Goal: Communication & Community: Answer question/provide support

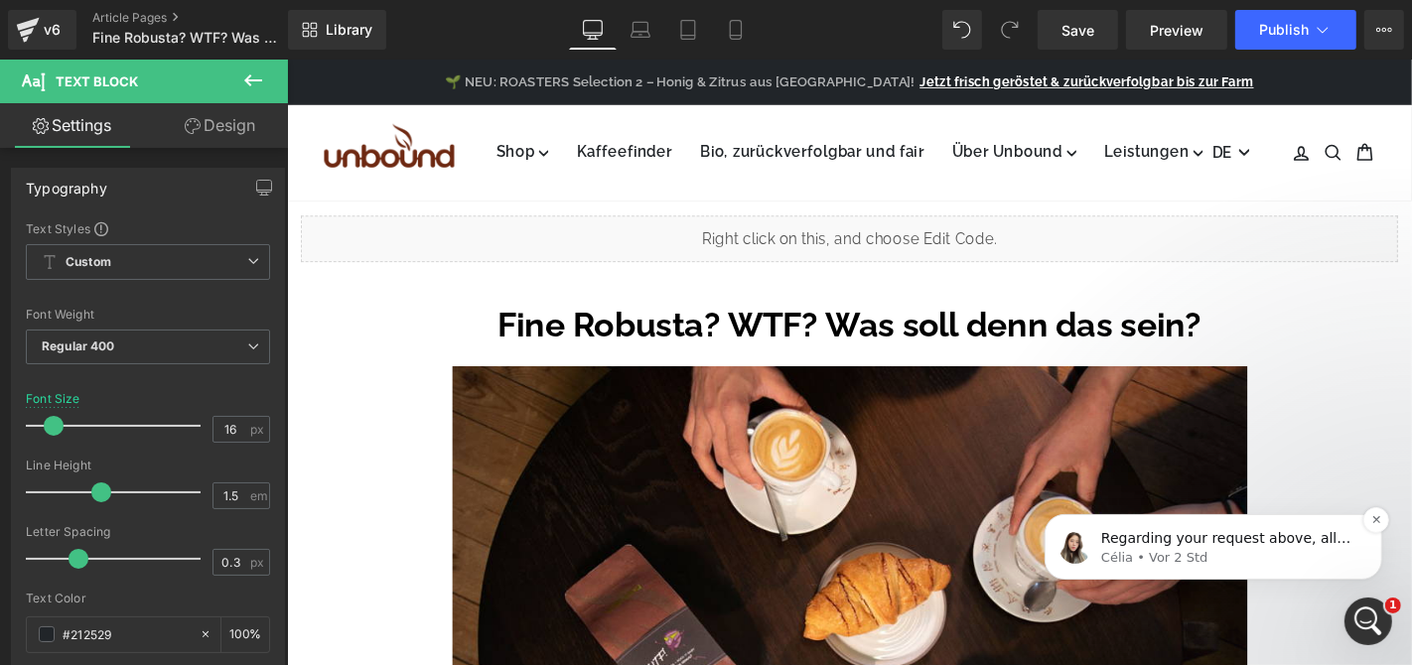
click at [1178, 540] on p "Regarding your request above, allow me to escalate the issue to the Technical t…" at bounding box center [1228, 538] width 256 height 20
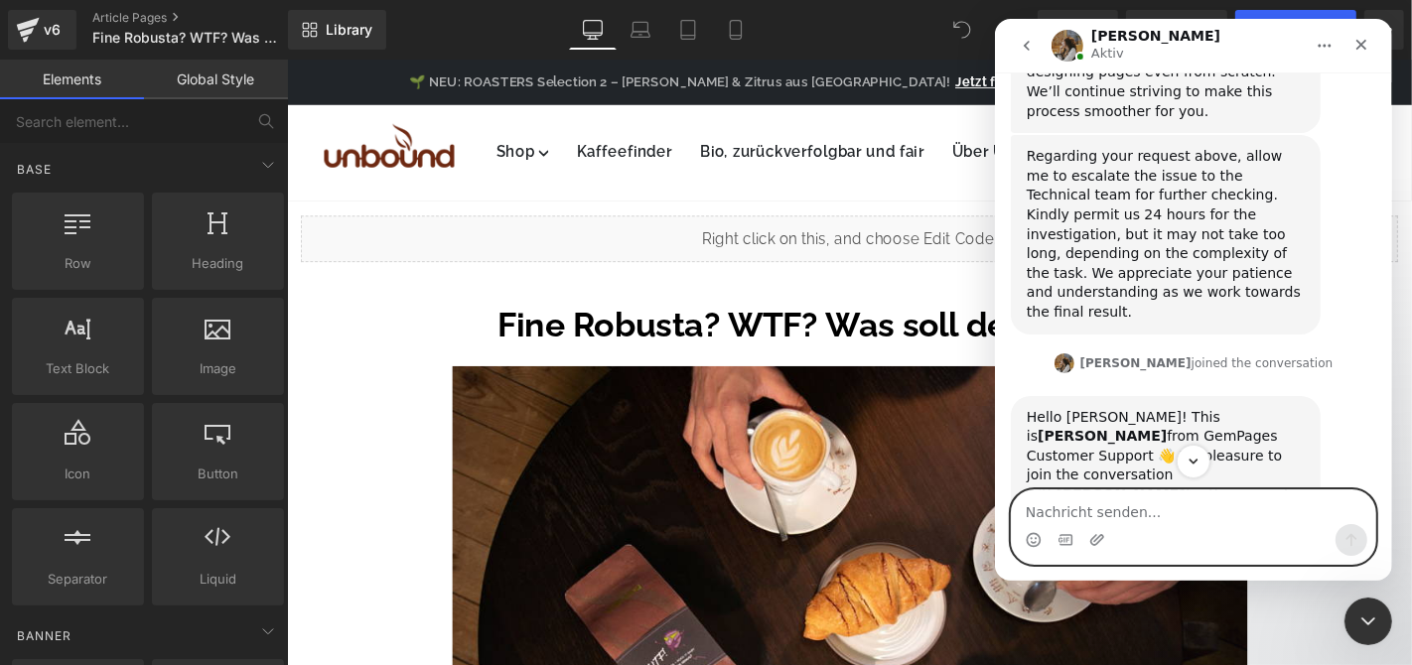
scroll to position [5563, 0]
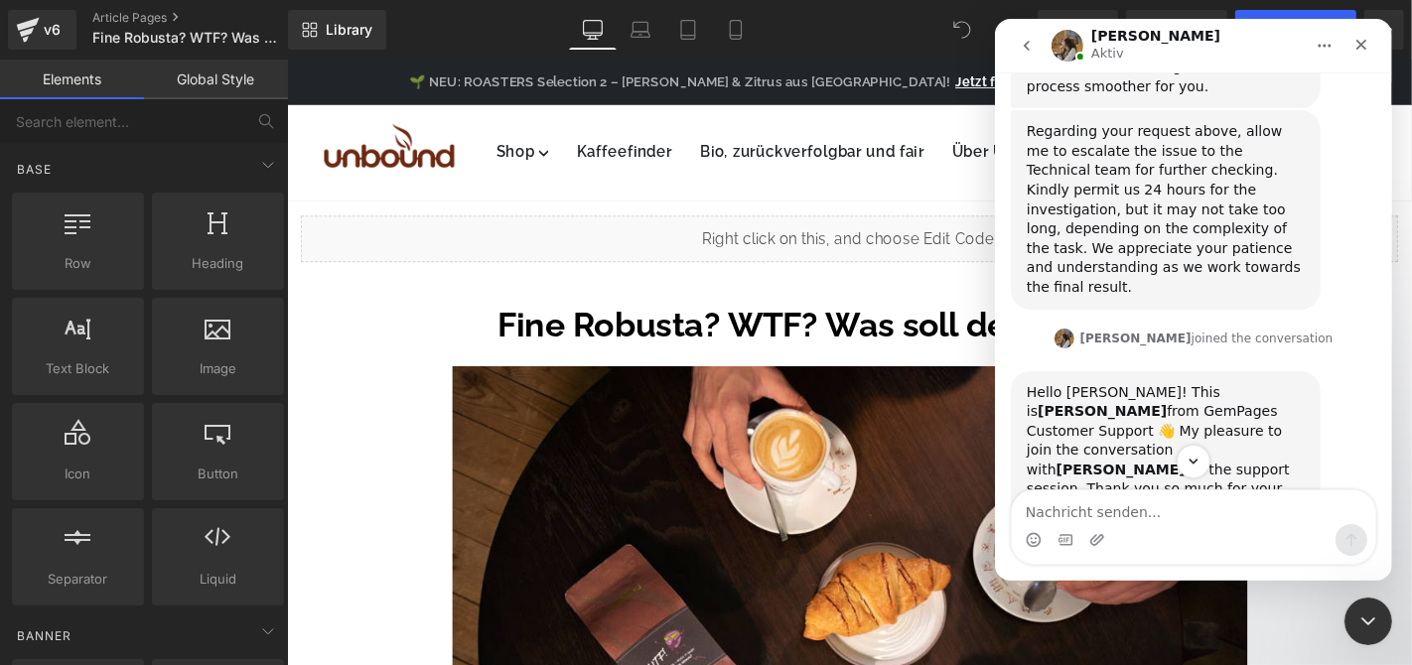
click at [1123, 653] on link "[URL][DOMAIN_NAME]" at bounding box center [1142, 671] width 233 height 36
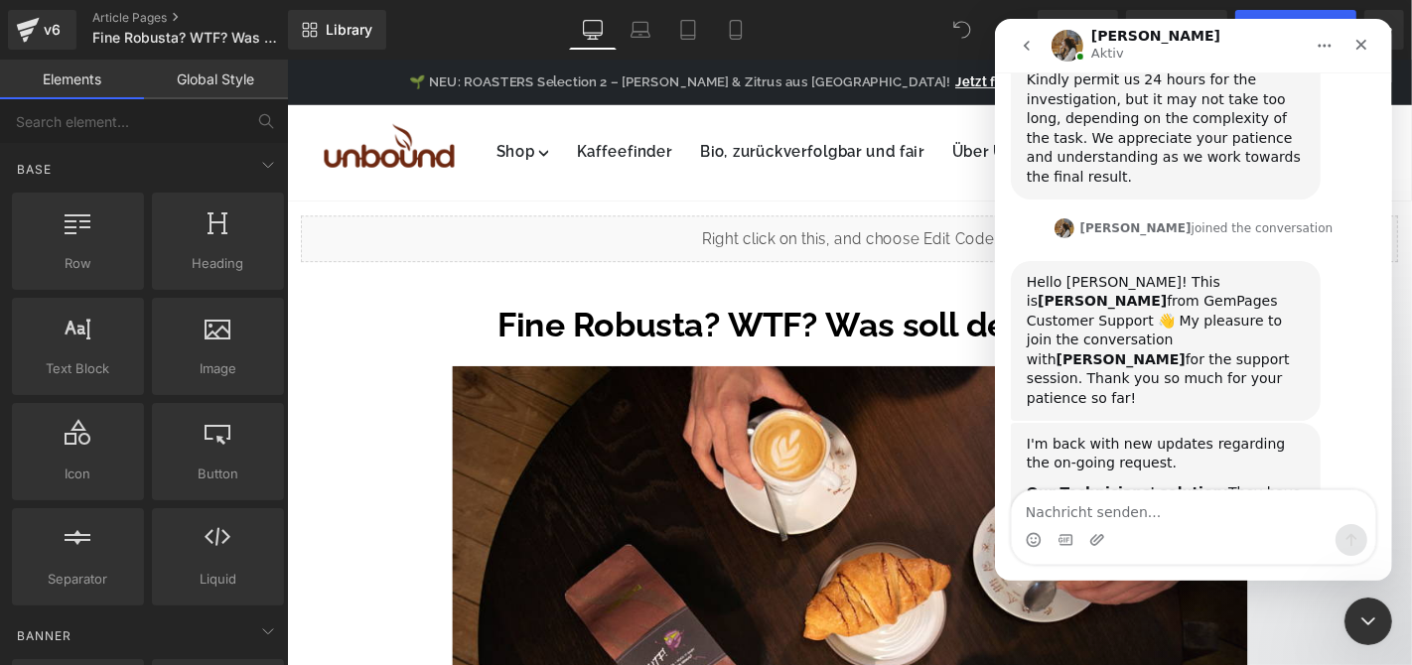
click at [1147, 631] on link "[URL][DOMAIN_NAME]" at bounding box center [1158, 639] width 155 height 16
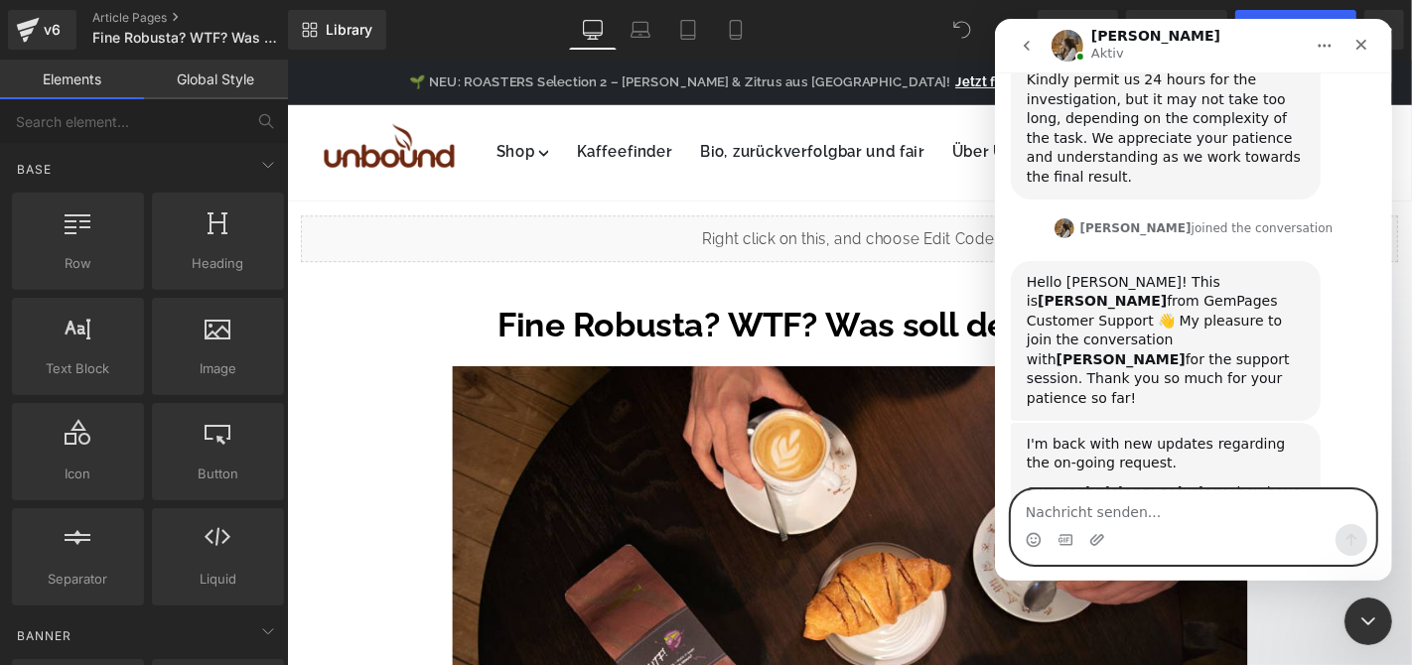
click at [1147, 518] on textarea "Nachricht senden..." at bounding box center [1192, 508] width 363 height 34
type textarea "R"
type textarea "Thank you very much for your support!"
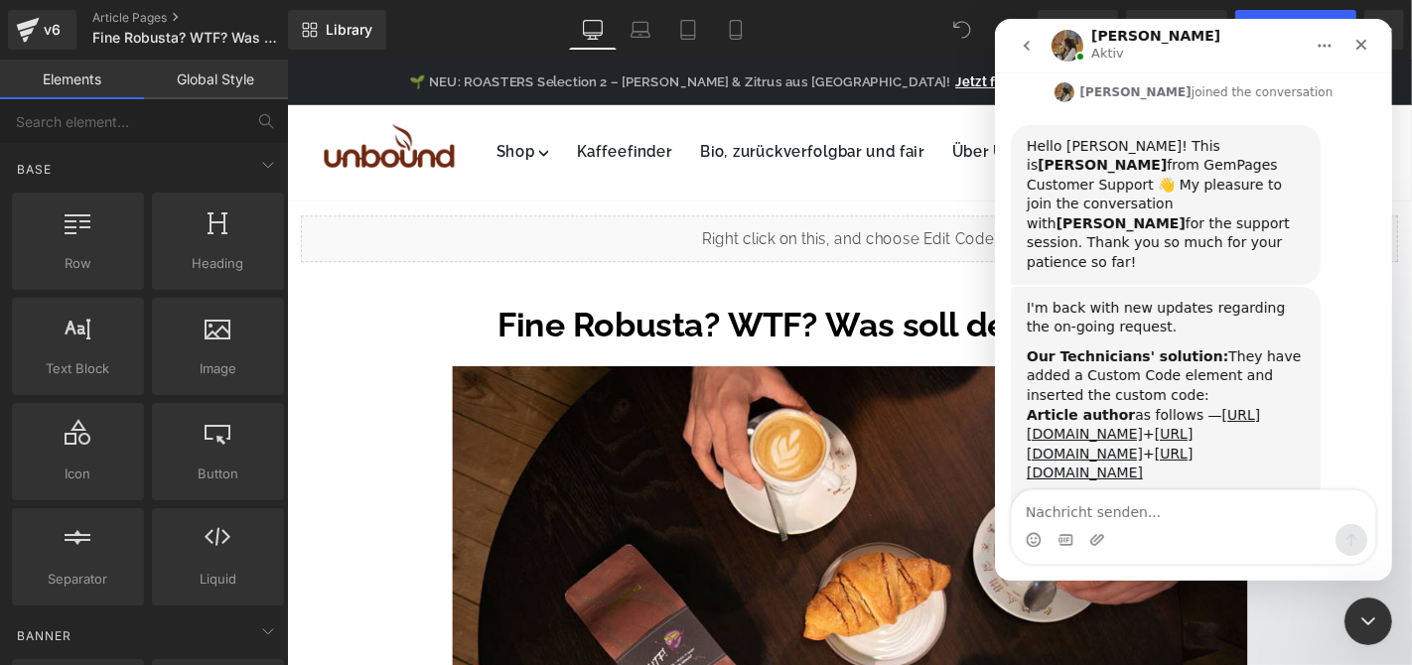
scroll to position [5851, 0]
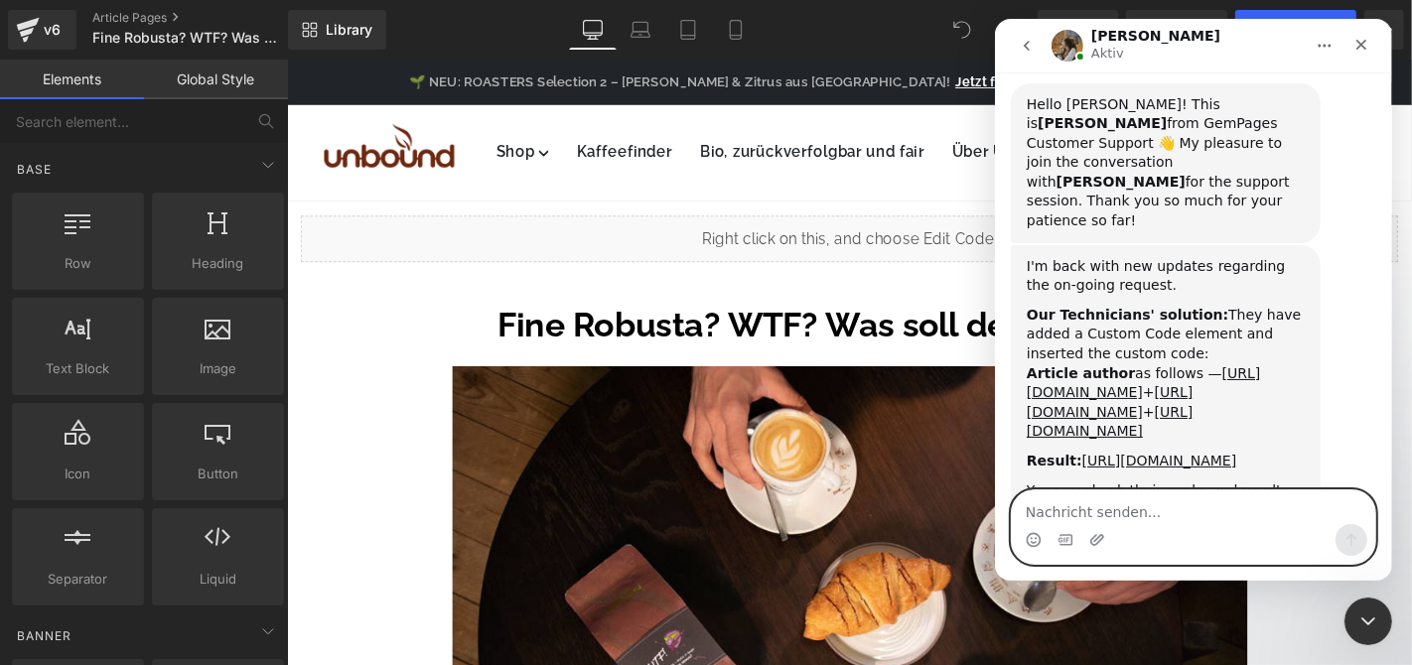
click at [1119, 492] on textarea "Nachricht senden..." at bounding box center [1192, 508] width 363 height 34
type textarea "Seems like everything is solved"
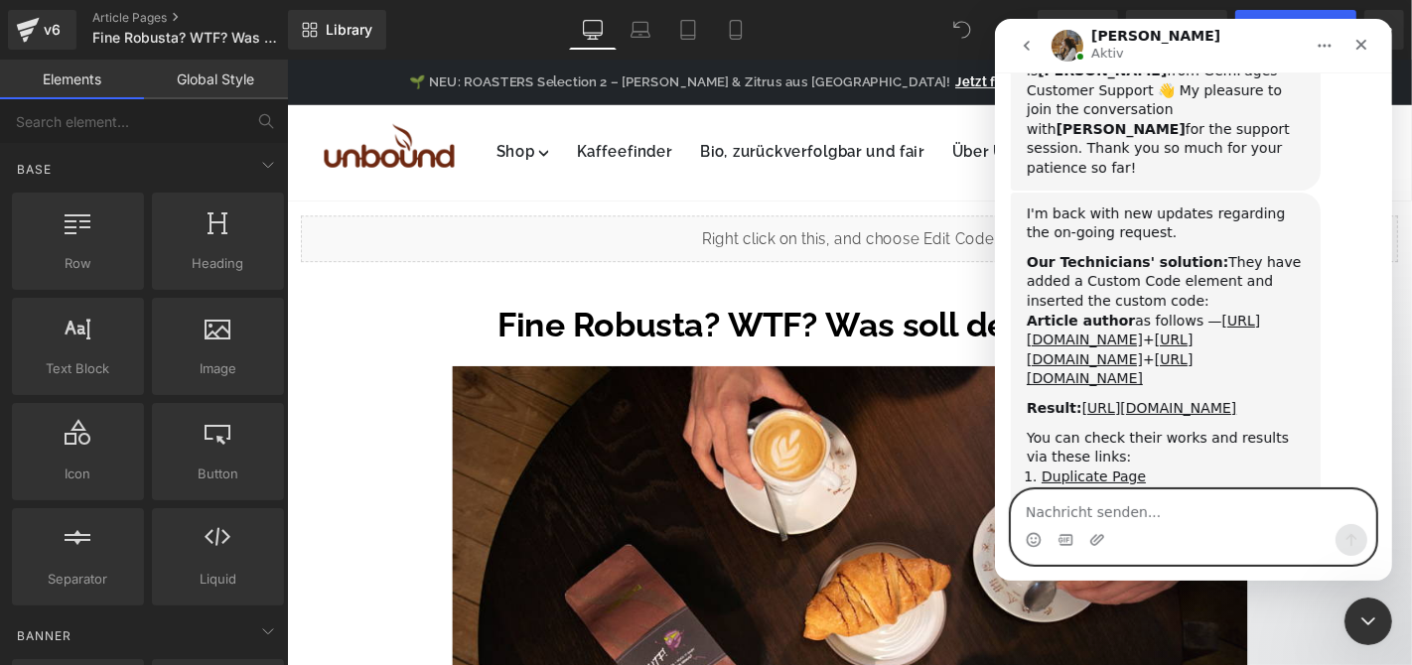
scroll to position [5910, 0]
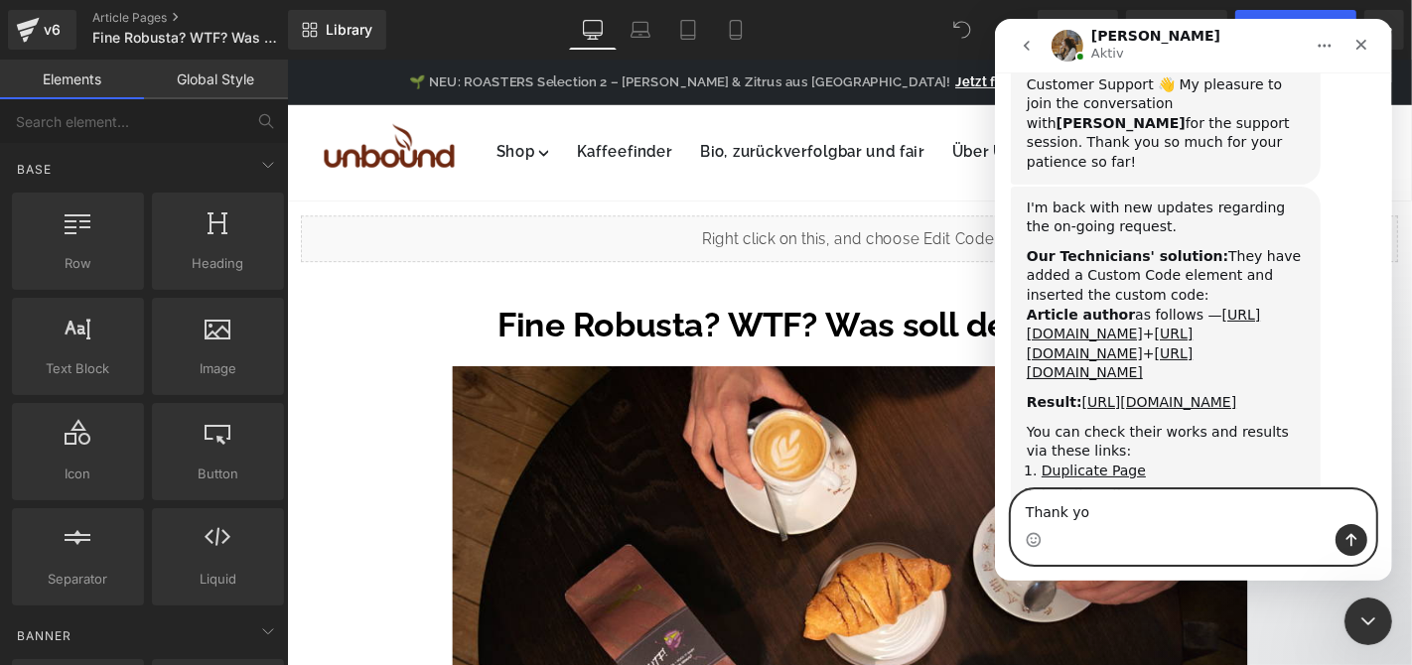
type textarea "Thank you"
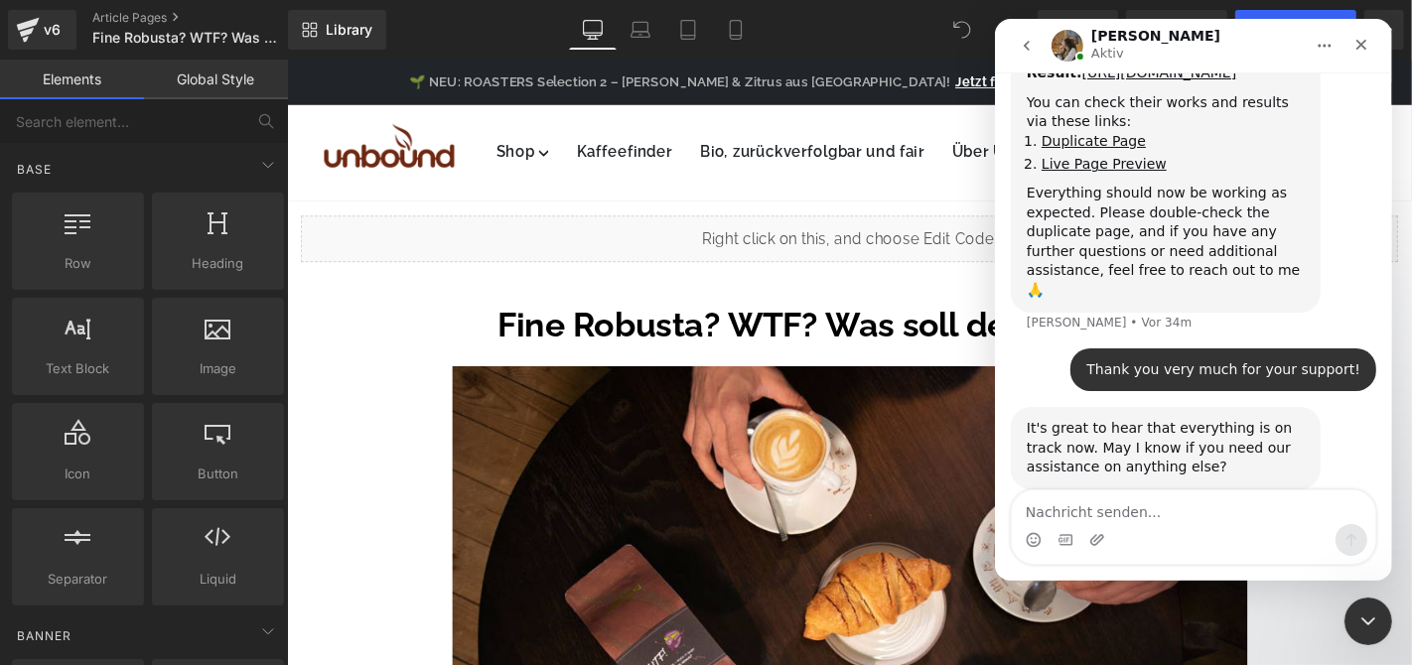
scroll to position [6258, 0]
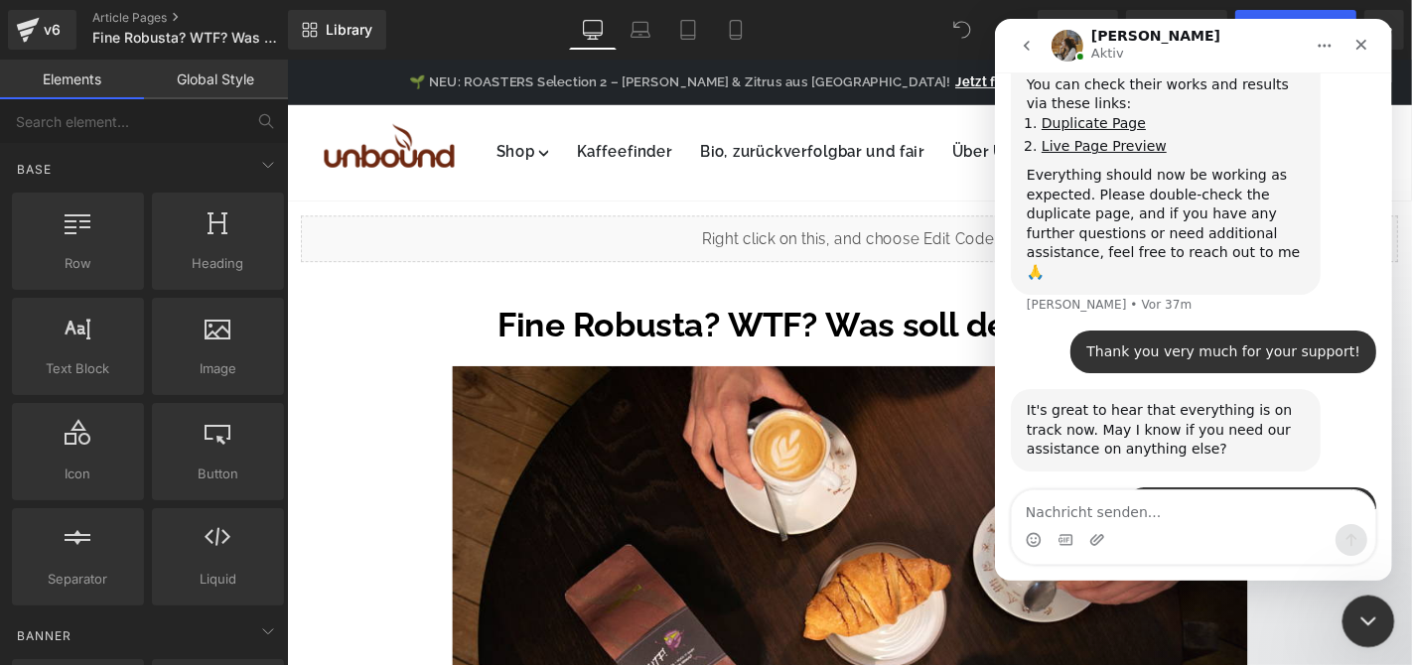
click at [1358, 608] on icon "Intercom-Nachrichtendienst schließen" at bounding box center [1365, 619] width 24 height 24
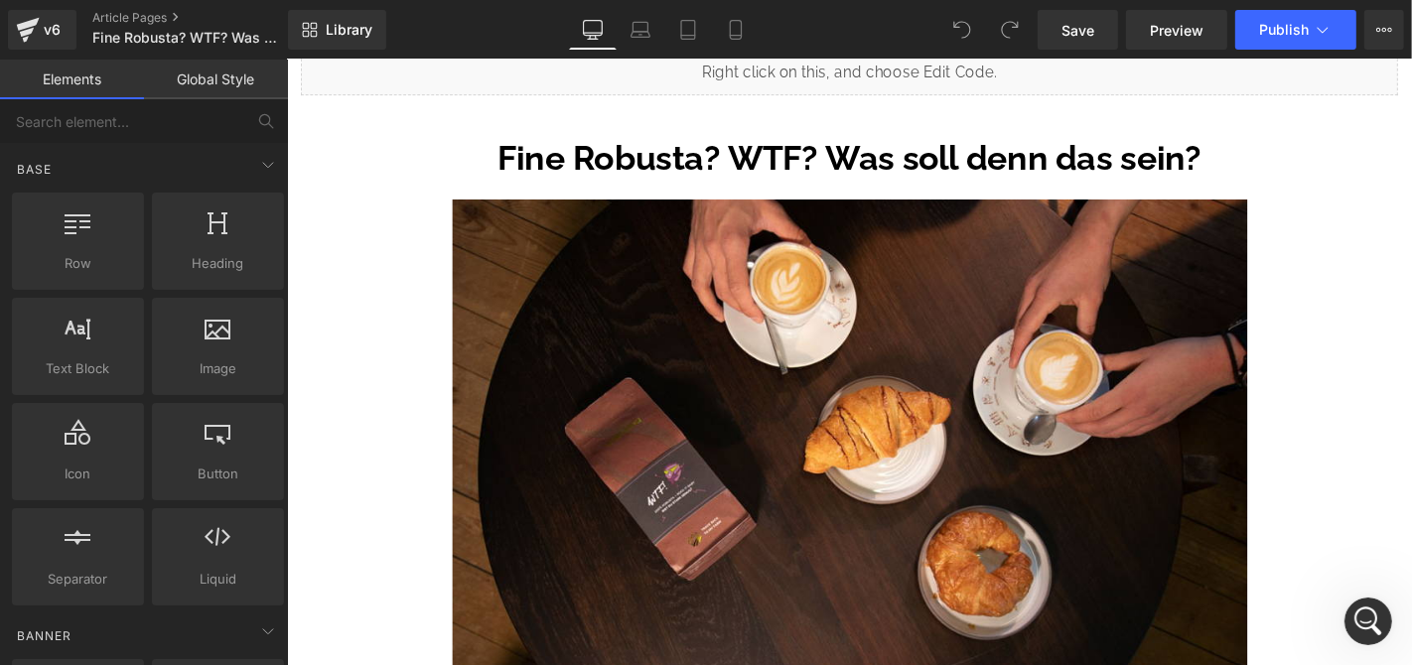
scroll to position [0, 0]
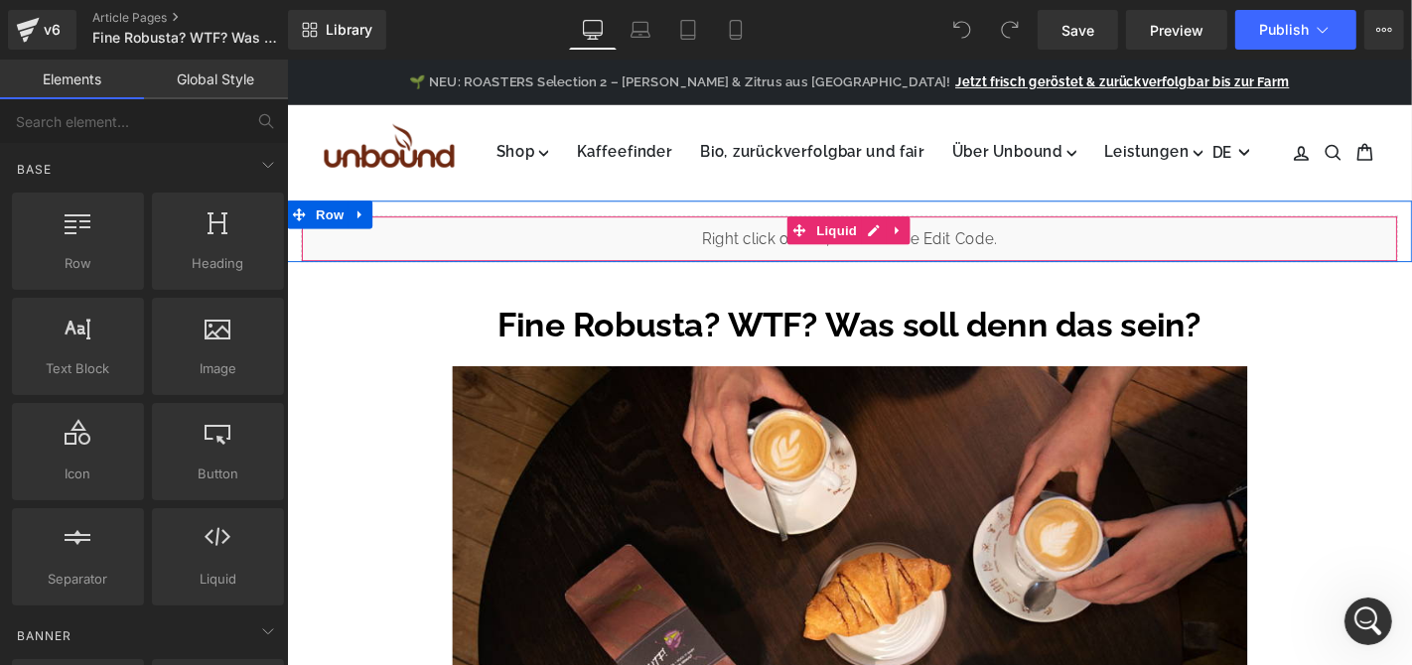
click at [902, 235] on div "Liquid" at bounding box center [887, 250] width 1172 height 50
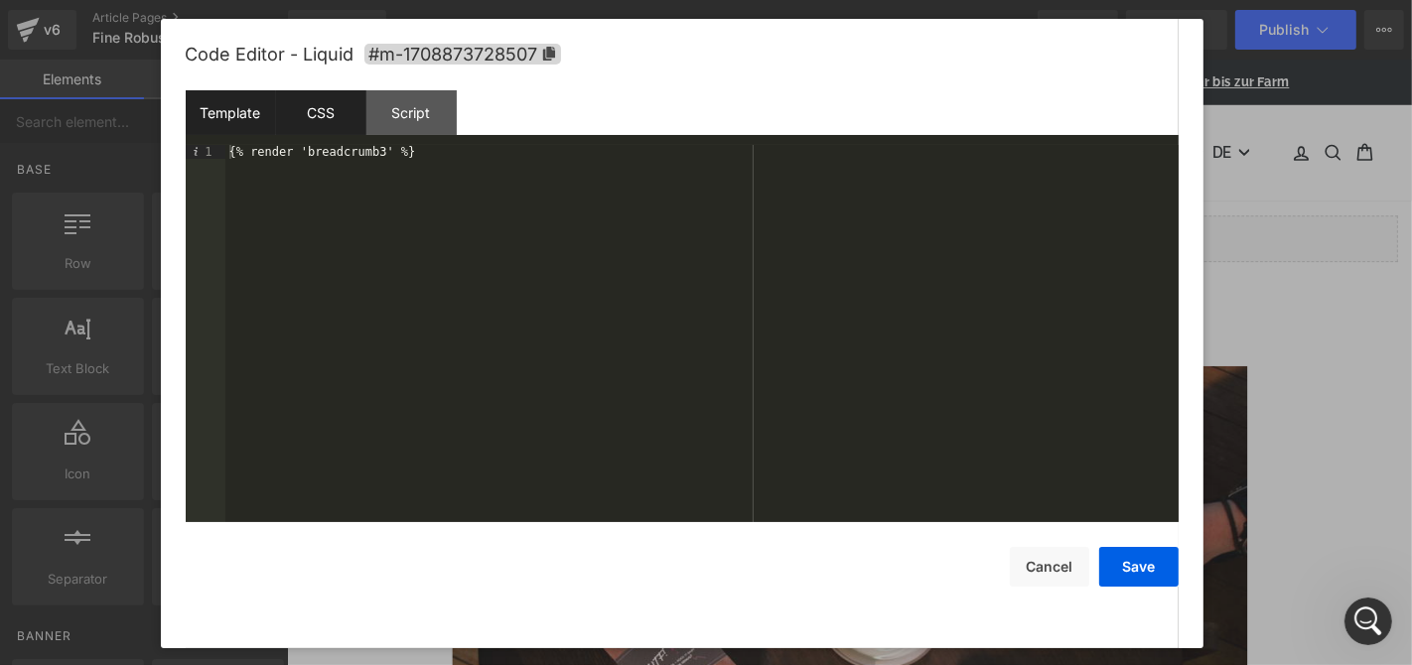
click at [338, 123] on div "CSS" at bounding box center [321, 112] width 90 height 45
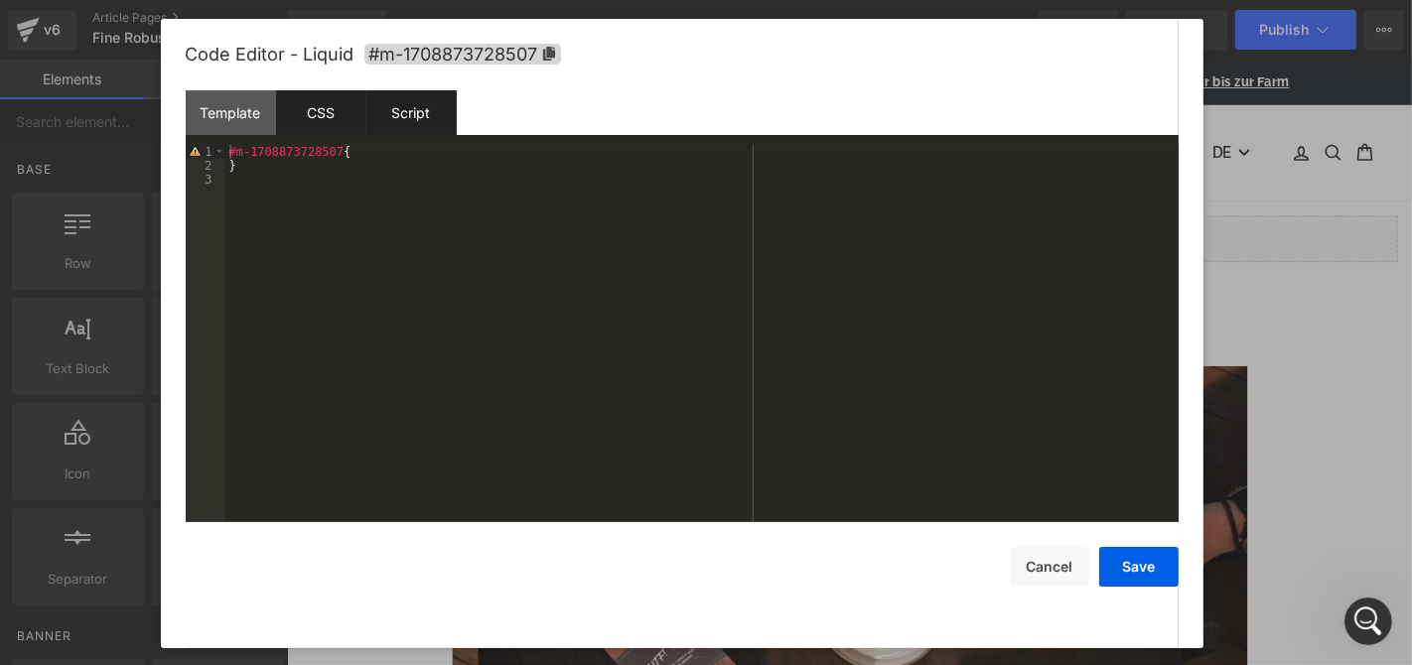
click at [399, 121] on div "Script" at bounding box center [411, 112] width 90 height 45
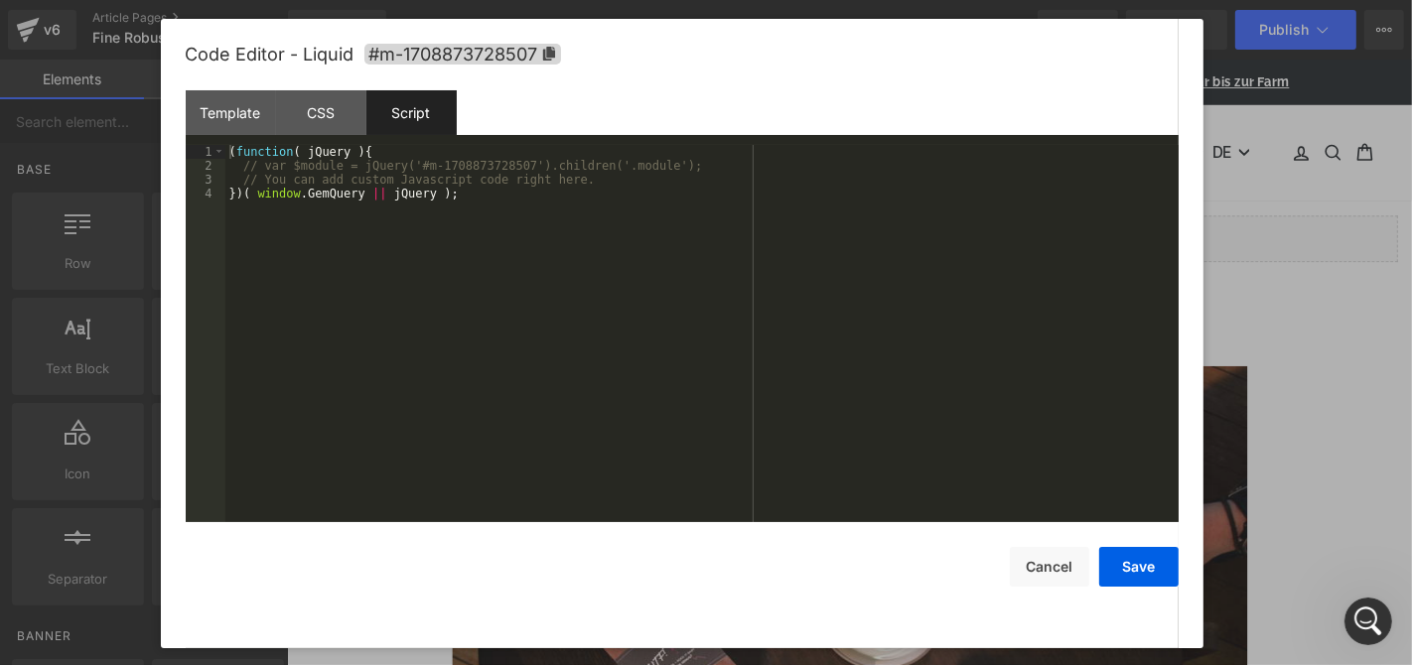
click at [425, 110] on div "Script" at bounding box center [411, 112] width 90 height 45
click at [341, 107] on div "CSS" at bounding box center [321, 112] width 90 height 45
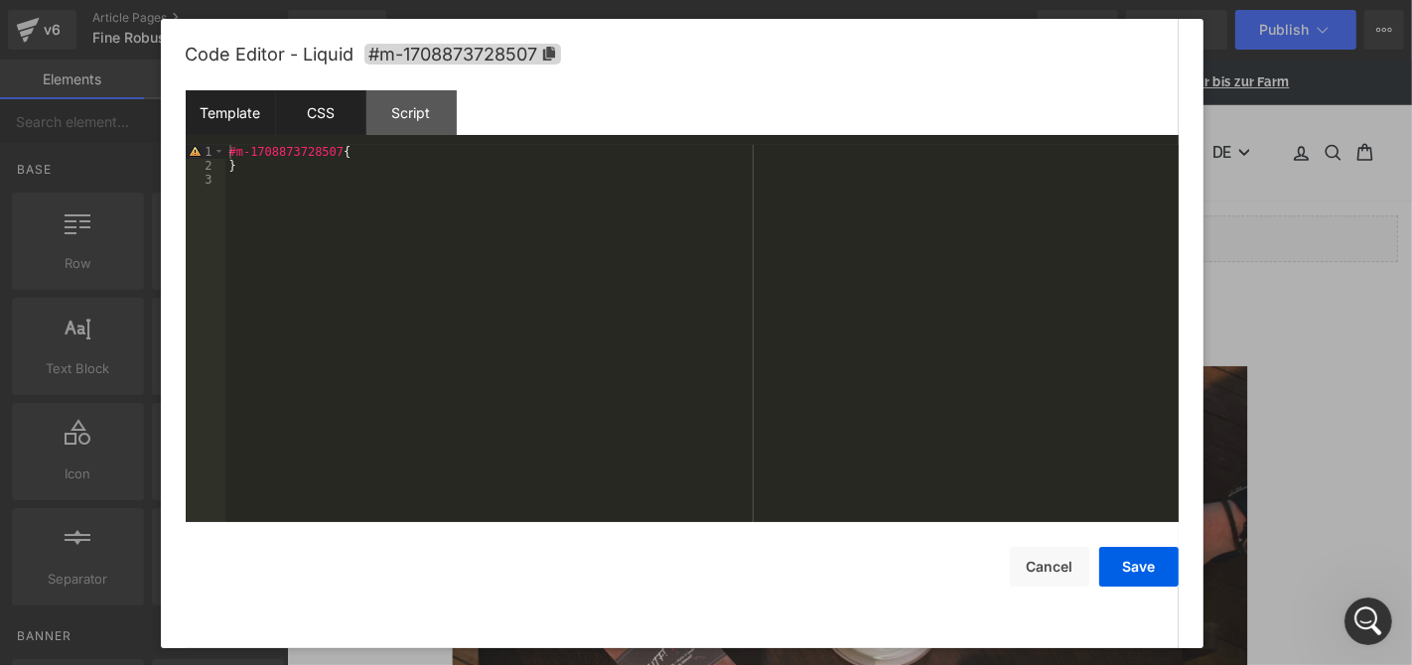
click at [220, 110] on div "Template" at bounding box center [231, 112] width 90 height 45
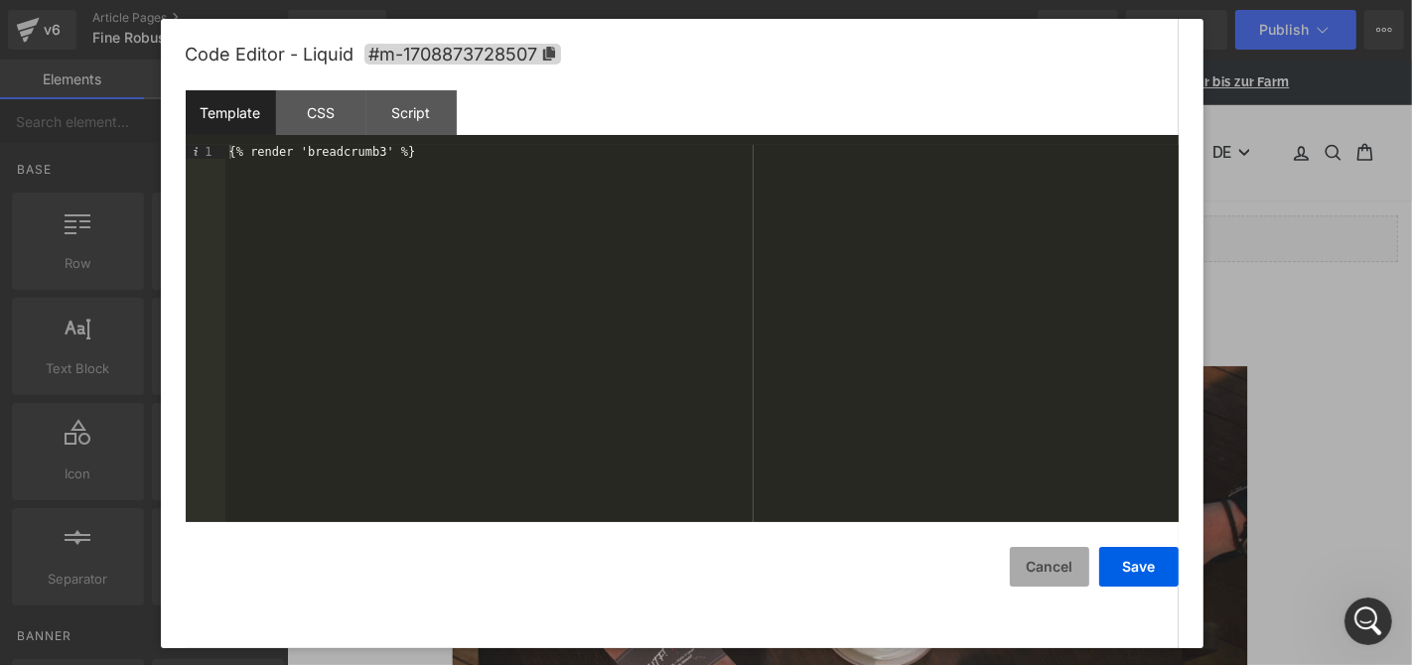
click at [1051, 570] on button "Cancel" at bounding box center [1049, 567] width 79 height 40
